Goal: Browse casually

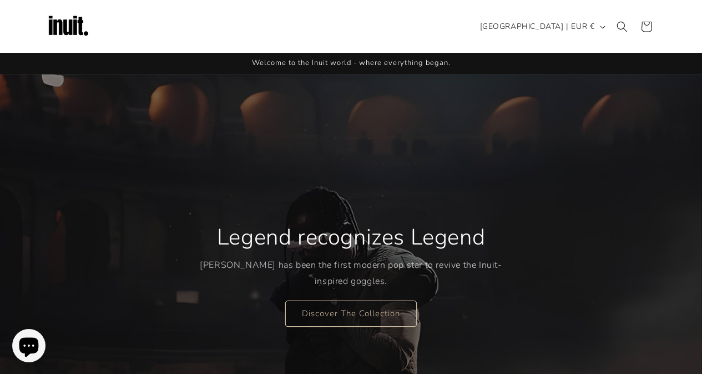
scroll to position [110, 0]
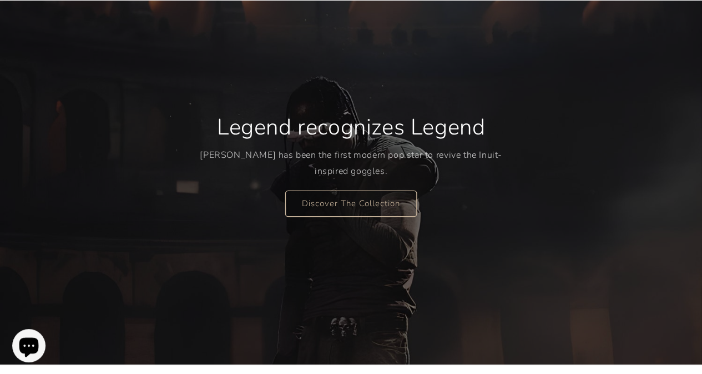
click at [341, 207] on link "Discover The Collection" at bounding box center [351, 203] width 132 height 26
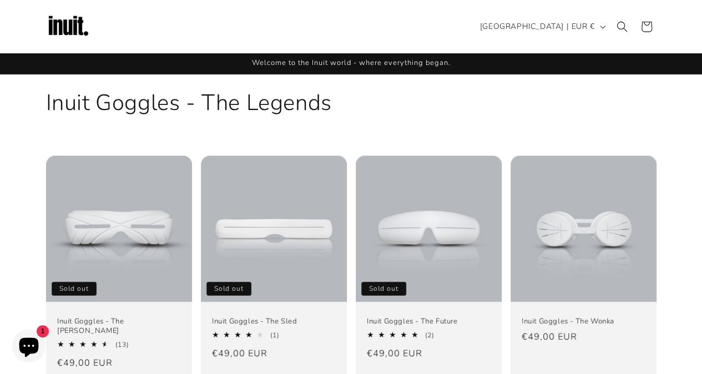
click at [60, 21] on img at bounding box center [68, 26] width 44 height 44
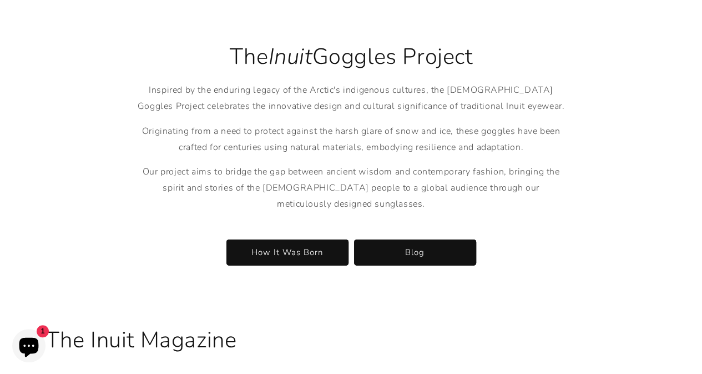
scroll to position [1659, 0]
